Goal: Book appointment/travel/reservation

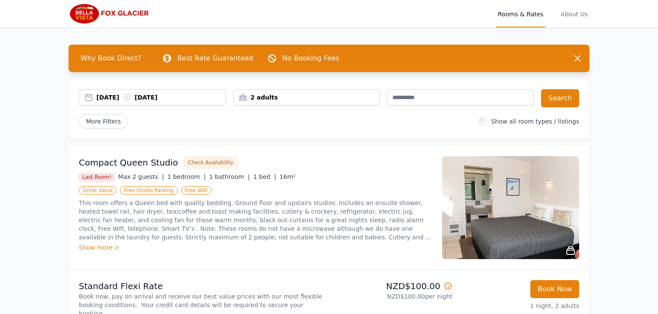
click at [109, 101] on div "[DATE] [DATE]" at bounding box center [160, 97] width 129 height 9
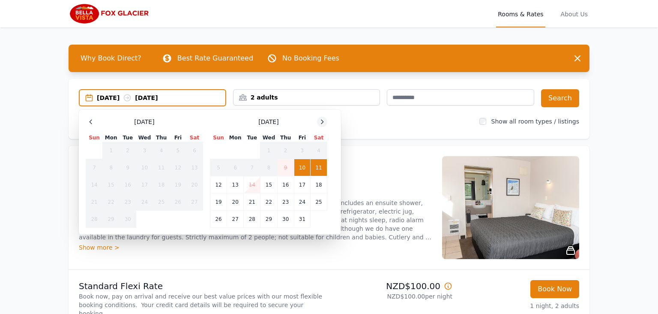
click at [323, 121] on icon at bounding box center [322, 122] width 2 height 4
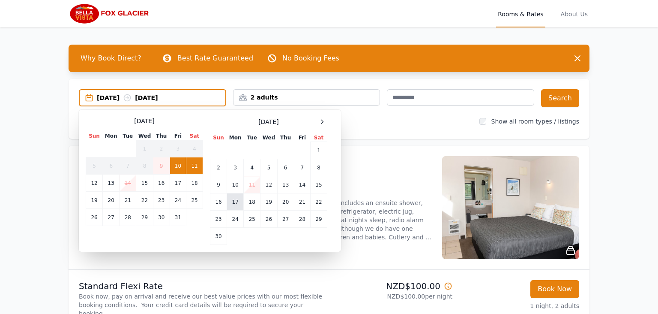
click at [233, 202] on td "17" at bounding box center [235, 201] width 17 height 17
click at [252, 200] on td "18" at bounding box center [252, 201] width 17 height 17
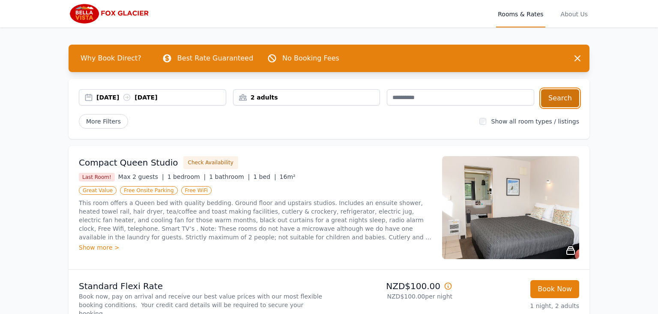
click at [559, 96] on button "Search" at bounding box center [560, 98] width 38 height 18
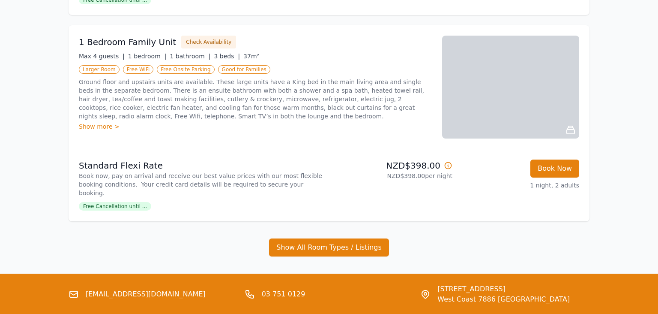
scroll to position [962, 0]
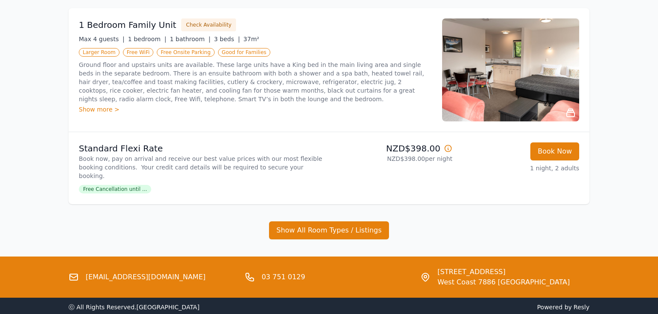
click at [169, 266] on div "[EMAIL_ADDRESS][DOMAIN_NAME]" at bounding box center [153, 276] width 169 height 21
click at [103, 272] on link "[EMAIL_ADDRESS][DOMAIN_NAME]" at bounding box center [146, 277] width 120 height 10
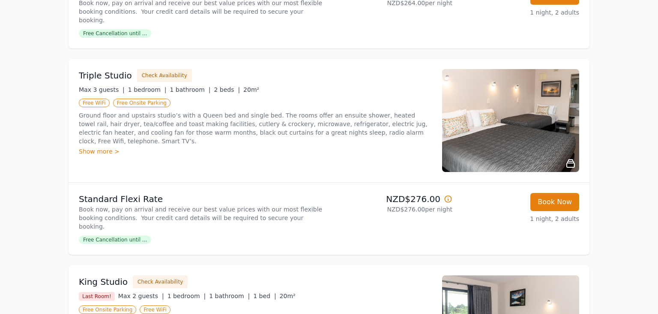
scroll to position [453, 0]
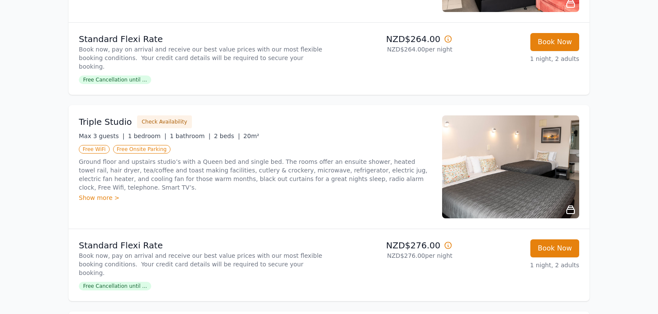
click at [105, 193] on div "Show more >" at bounding box center [255, 197] width 353 height 9
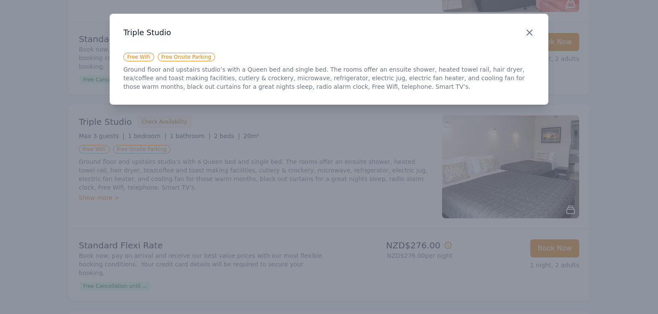
click at [527, 35] on icon "button" at bounding box center [529, 32] width 5 height 5
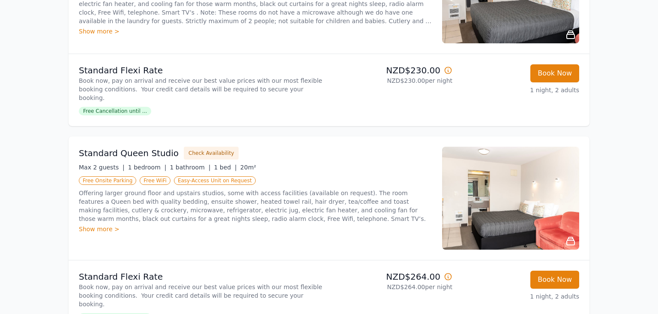
scroll to position [231, 0]
